Goal: Find specific page/section: Find specific page/section

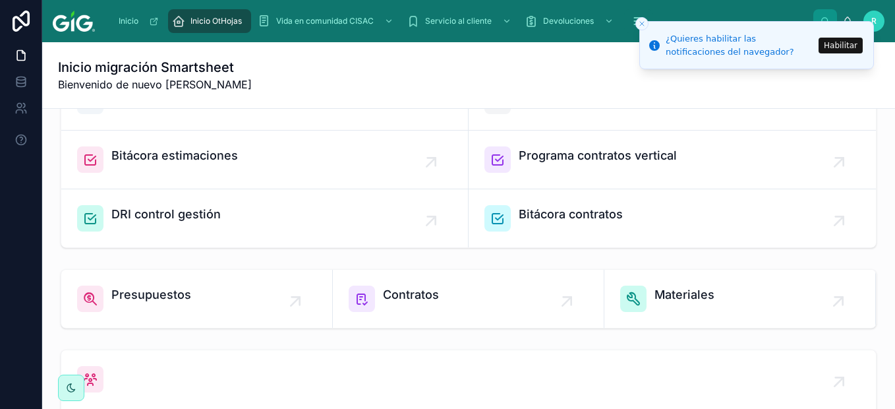
scroll to position [355, 0]
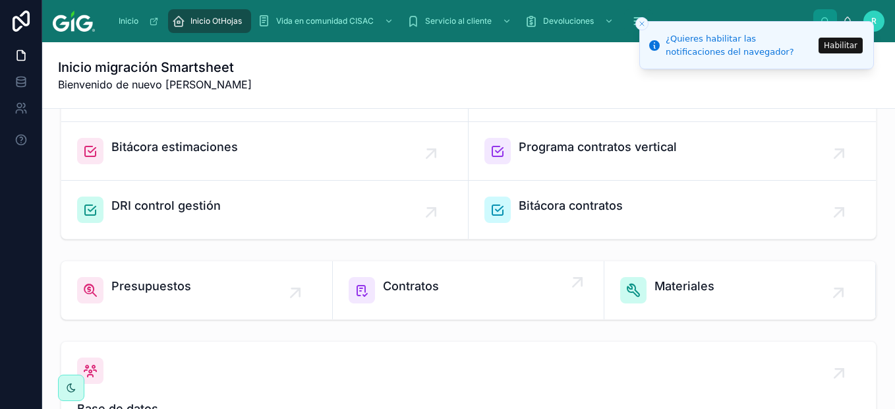
click at [422, 292] on span "Contratos" at bounding box center [411, 286] width 56 height 18
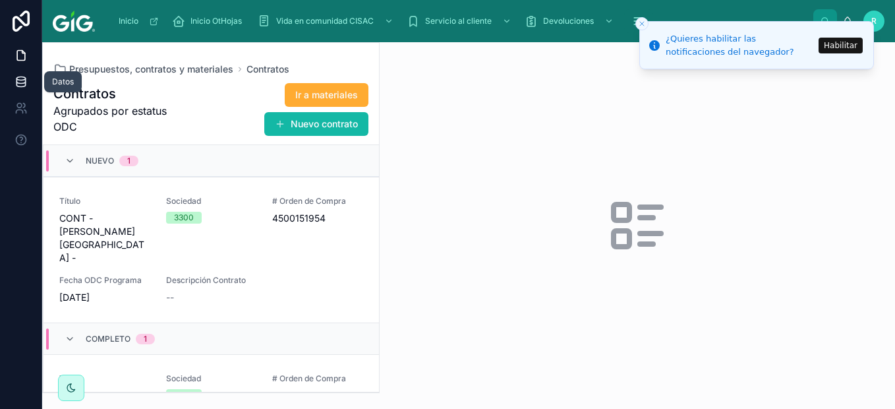
click at [22, 88] on icon at bounding box center [21, 81] width 13 height 13
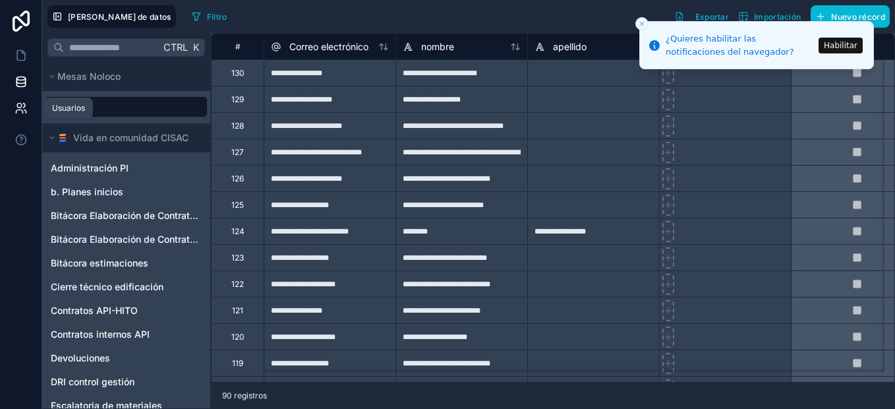
click at [20, 110] on icon at bounding box center [19, 111] width 7 height 3
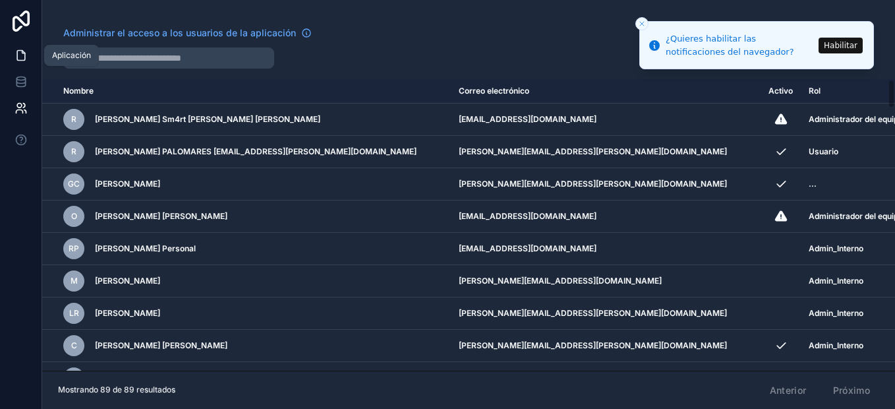
click at [25, 54] on icon at bounding box center [21, 56] width 8 height 10
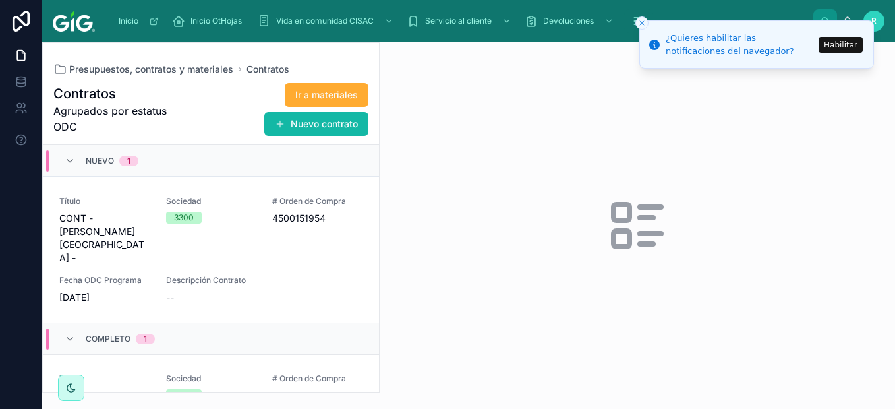
click at [643, 22] on line "Cerrar tostada" at bounding box center [642, 23] width 4 height 4
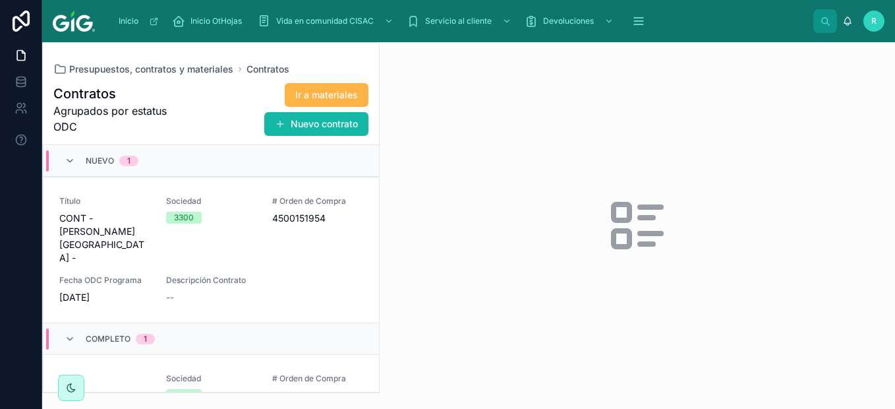
click at [347, 98] on span "Ir a materiales" at bounding box center [326, 94] width 63 height 13
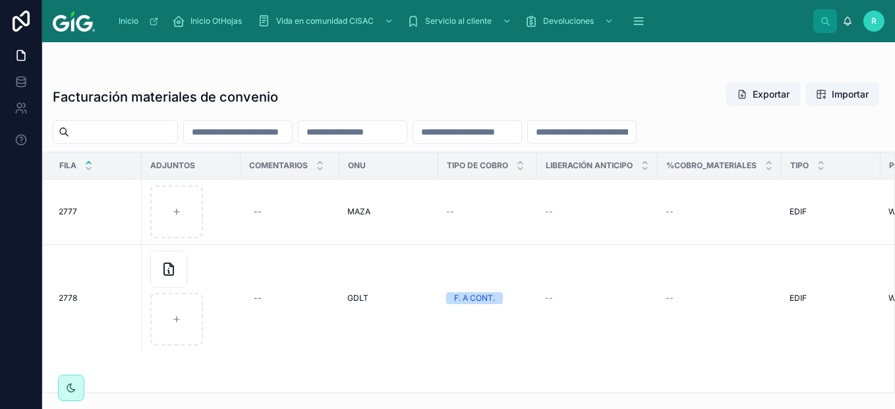
click at [292, 130] on input "text" at bounding box center [238, 132] width 108 height 18
click at [407, 136] on input "text" at bounding box center [353, 132] width 108 height 18
click at [522, 134] on input "text" at bounding box center [467, 132] width 108 height 18
click at [636, 138] on input "number" at bounding box center [582, 132] width 108 height 18
click at [19, 57] on icon at bounding box center [21, 55] width 13 height 13
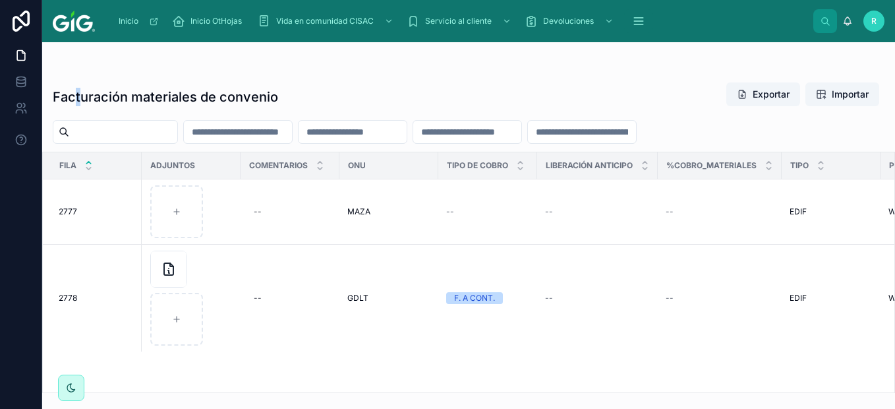
click at [80, 78] on div "Facturación materiales de convenio Exportar Importar Fila Adjuntos Comentarios …" at bounding box center [468, 233] width 853 height 319
click at [205, 28] on div "Inicio OtHojas" at bounding box center [209, 21] width 75 height 21
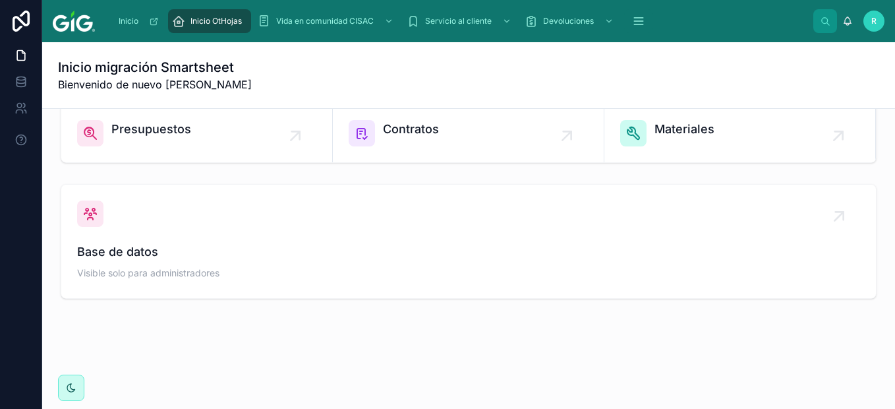
scroll to position [513, 0]
click at [431, 134] on span "Contratos" at bounding box center [411, 128] width 56 height 18
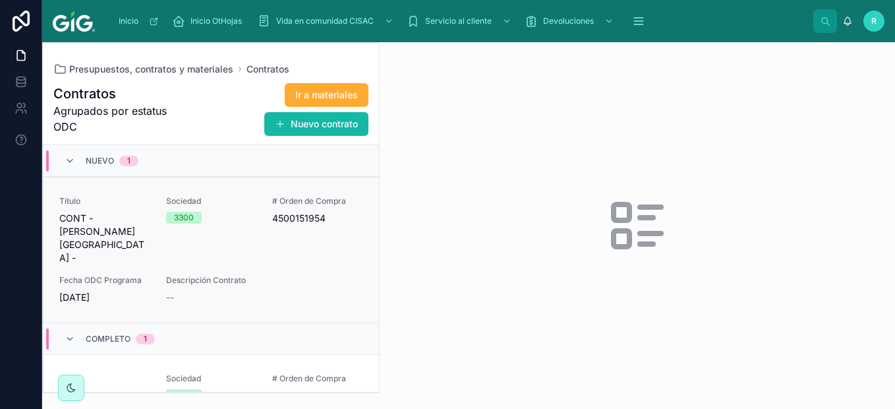
click at [247, 243] on div "Título CONT - [PERSON_NAME] - Sociedad 3300 # Orden de Compra 4500151954 Fecha …" at bounding box center [211, 250] width 304 height 108
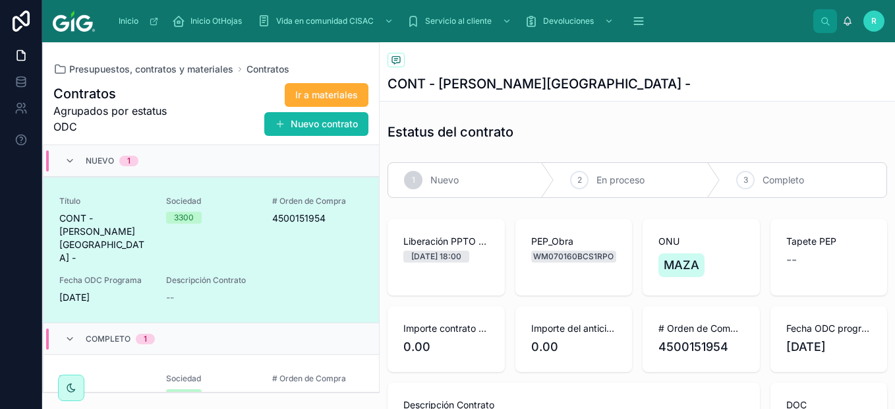
click at [493, 284] on div "Liberación PPTO (Planeación) [DATE] 18:00" at bounding box center [446, 257] width 117 height 76
click at [588, 173] on div "2 En proceso" at bounding box center [637, 180] width 166 height 34
click at [813, 182] on div "3 Completo" at bounding box center [804, 180] width 166 height 34
click at [436, 179] on span "Nuevo" at bounding box center [445, 179] width 28 height 13
click at [653, 171] on div "2 En proceso" at bounding box center [637, 180] width 166 height 34
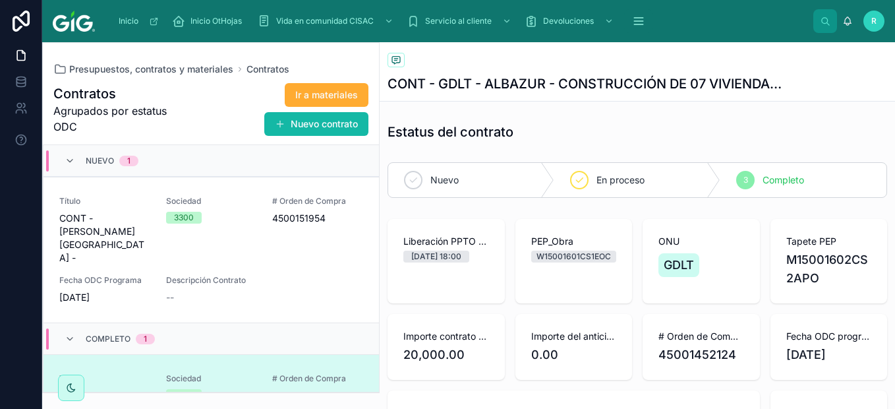
click at [13, 200] on div at bounding box center [21, 204] width 42 height 409
